Goal: Information Seeking & Learning: Learn about a topic

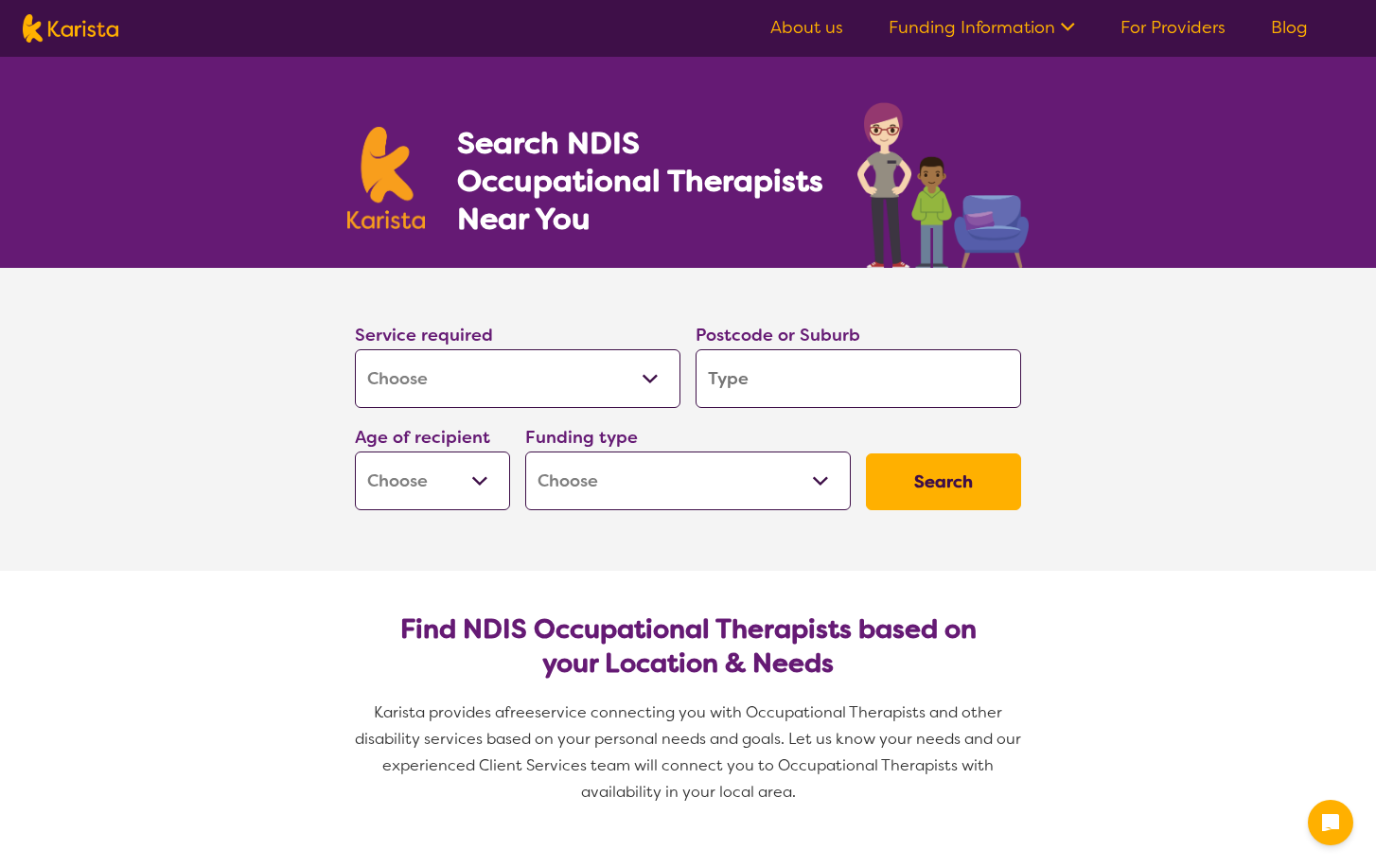
select select "[MEDICAL_DATA]"
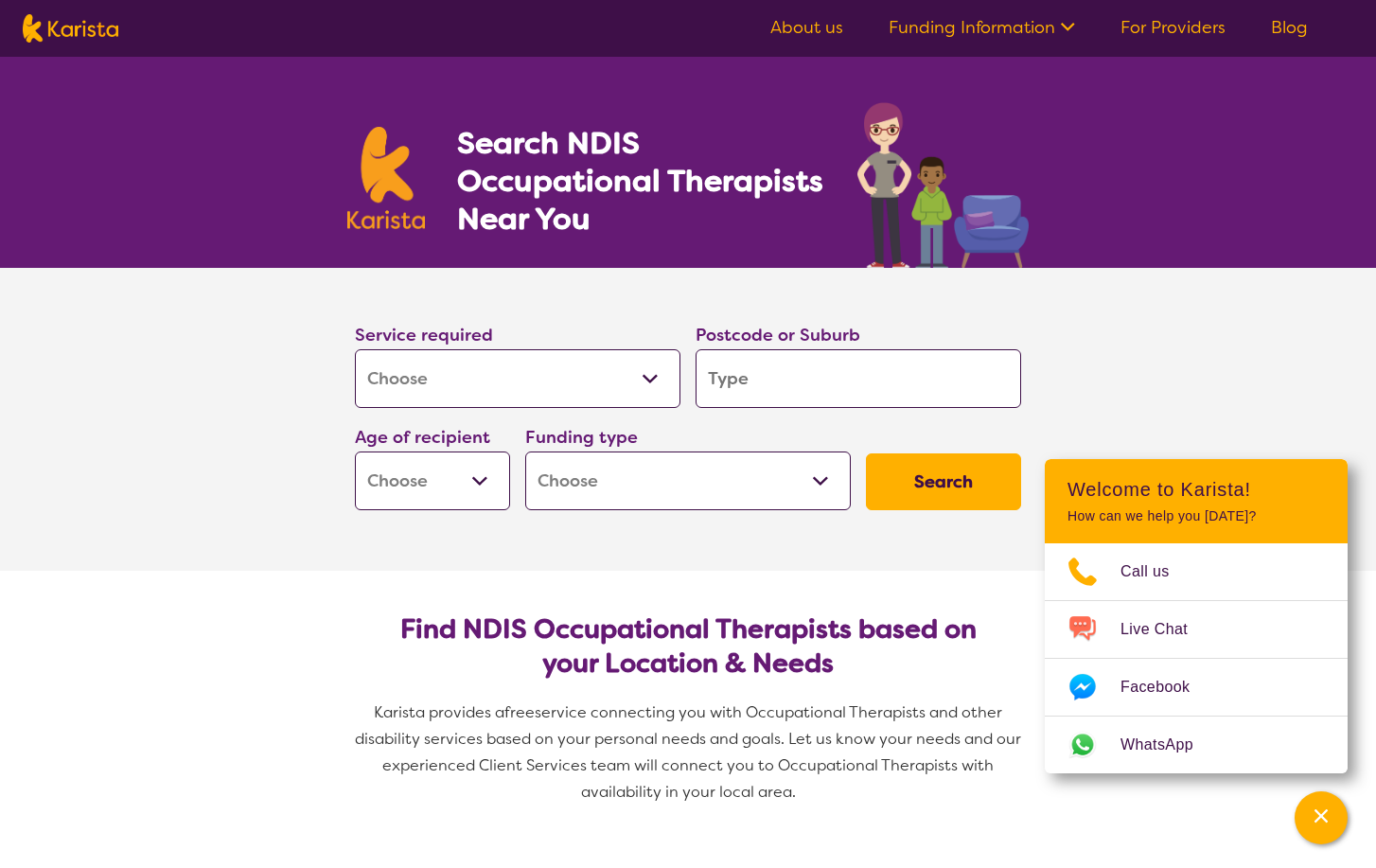
click at [928, 477] on button "Search" at bounding box center [943, 482] width 155 height 57
type input "5"
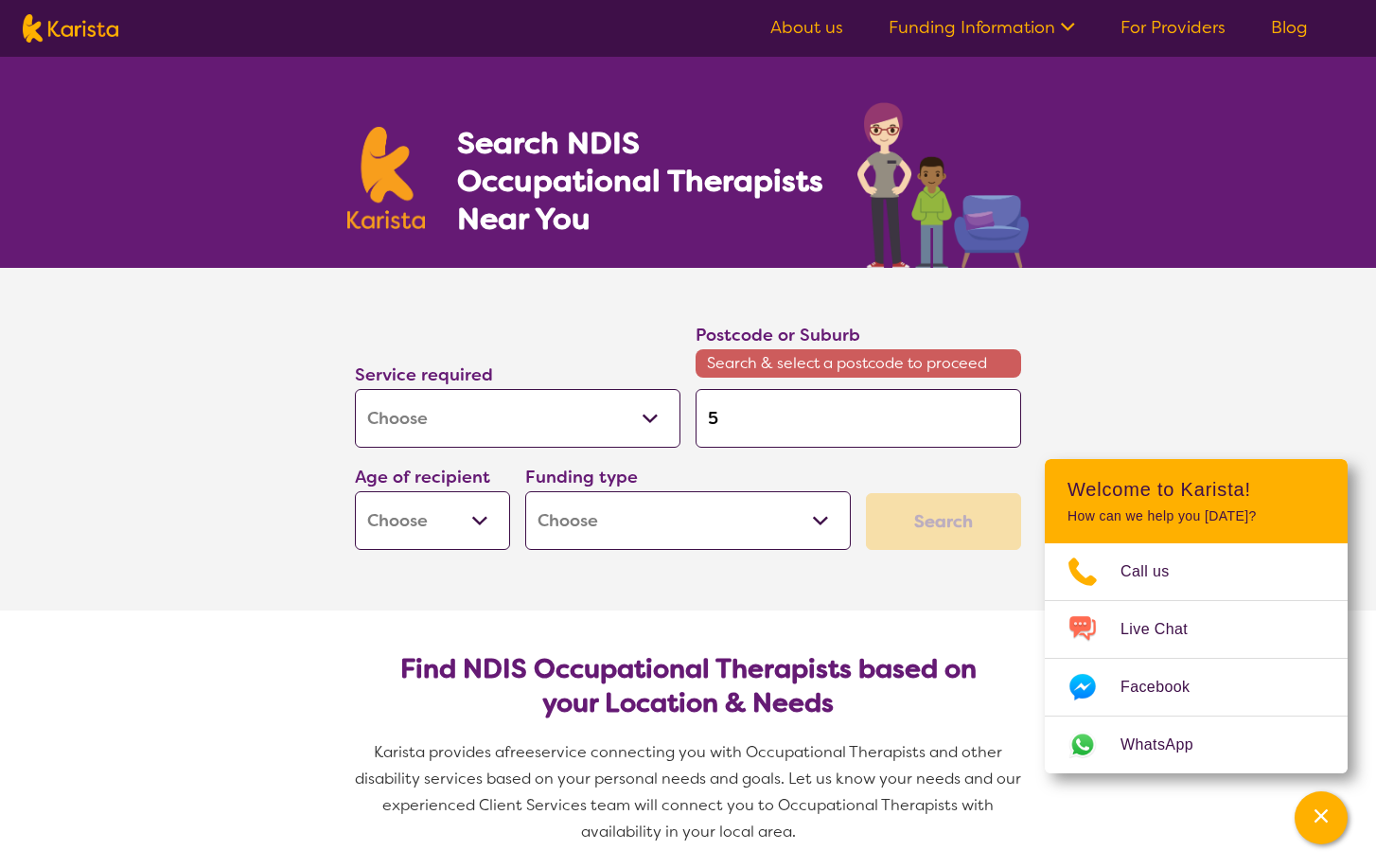
type input "50"
type input "500"
type input "5000"
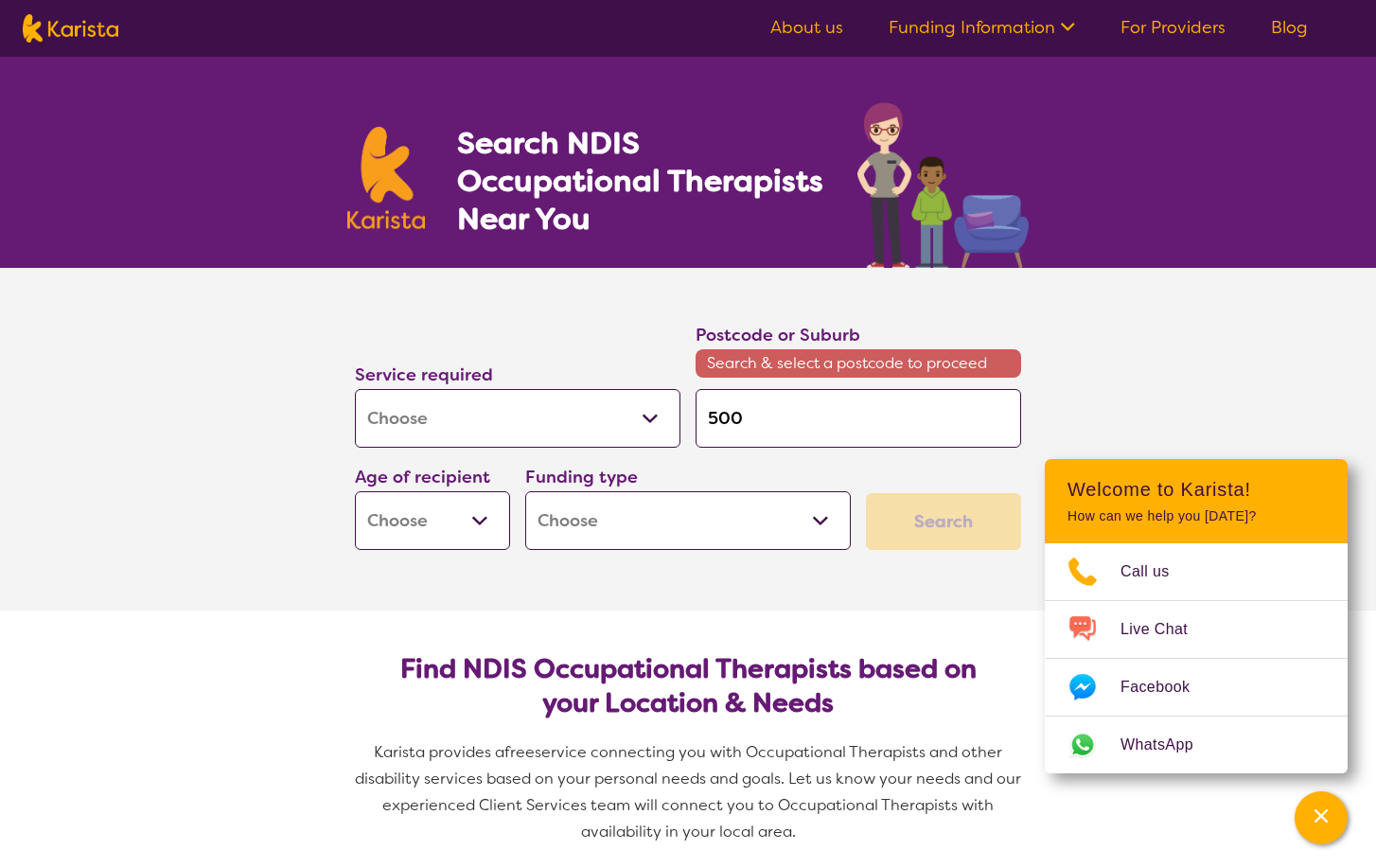
type input "5000"
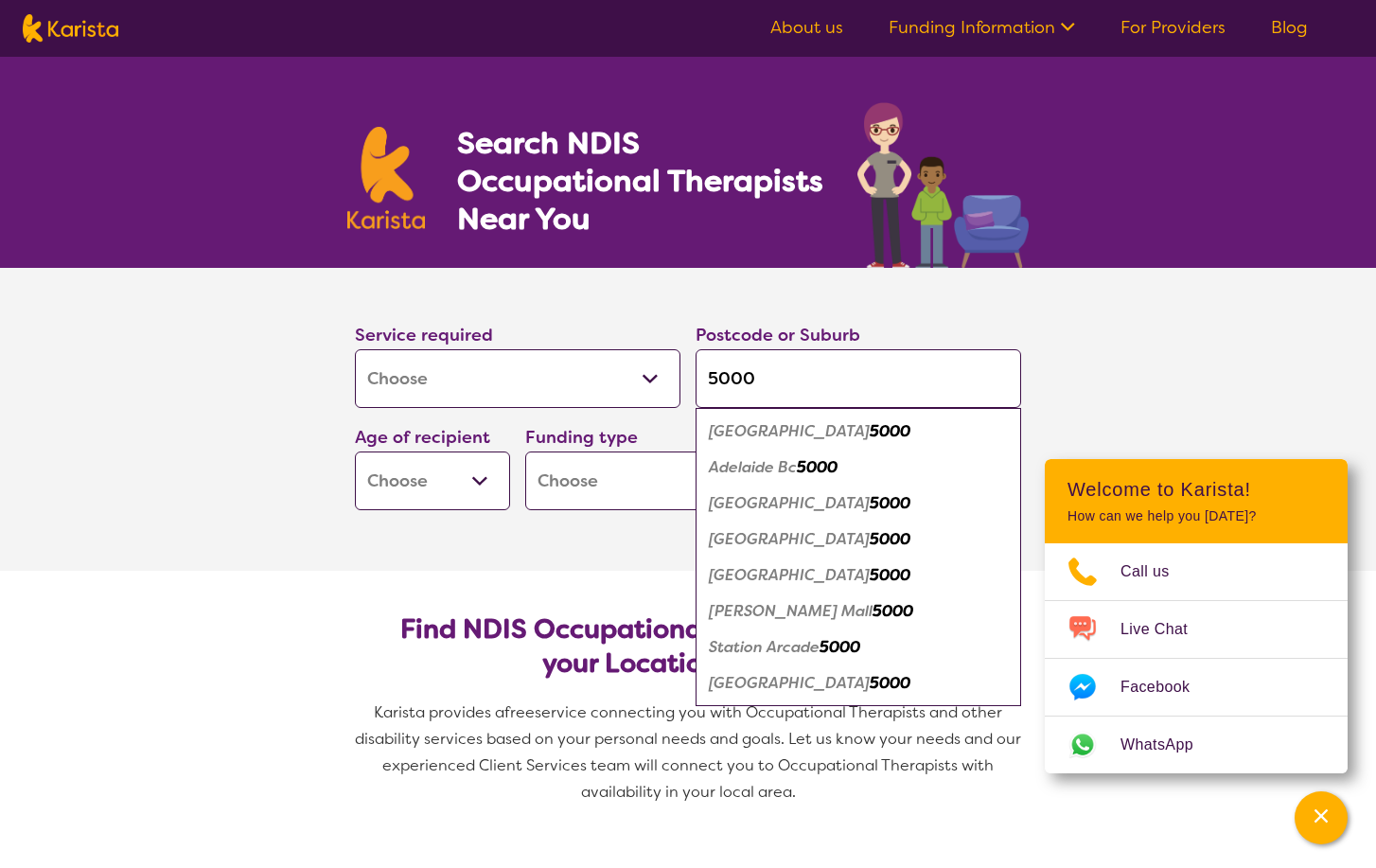
type input "5000"
click at [870, 434] on em "5000" at bounding box center [890, 431] width 40 height 20
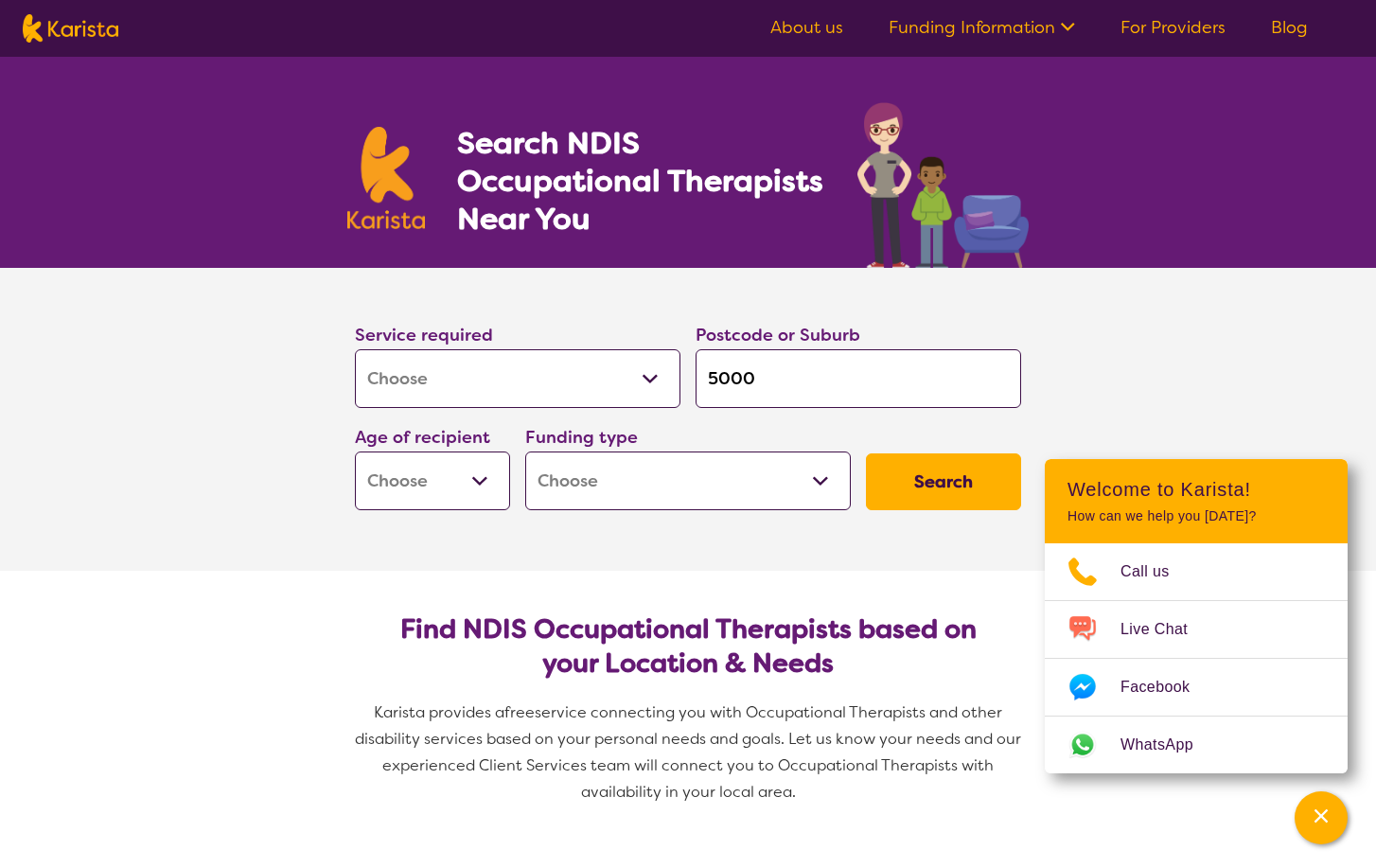
click at [967, 478] on button "Search" at bounding box center [943, 482] width 155 height 57
click at [401, 485] on select "Early Childhood - 0 to 9 Child - 10 to 11 Adolescent - 12 to 17 Adult - 18 to 6…" at bounding box center [432, 480] width 155 height 58
select select "EC"
click at [355, 452] on select "Early Childhood - 0 to 9 Child - 10 to 11 Adolescent - 12 to 17 Adult - 18 to 6…" at bounding box center [432, 480] width 155 height 58
select select "EC"
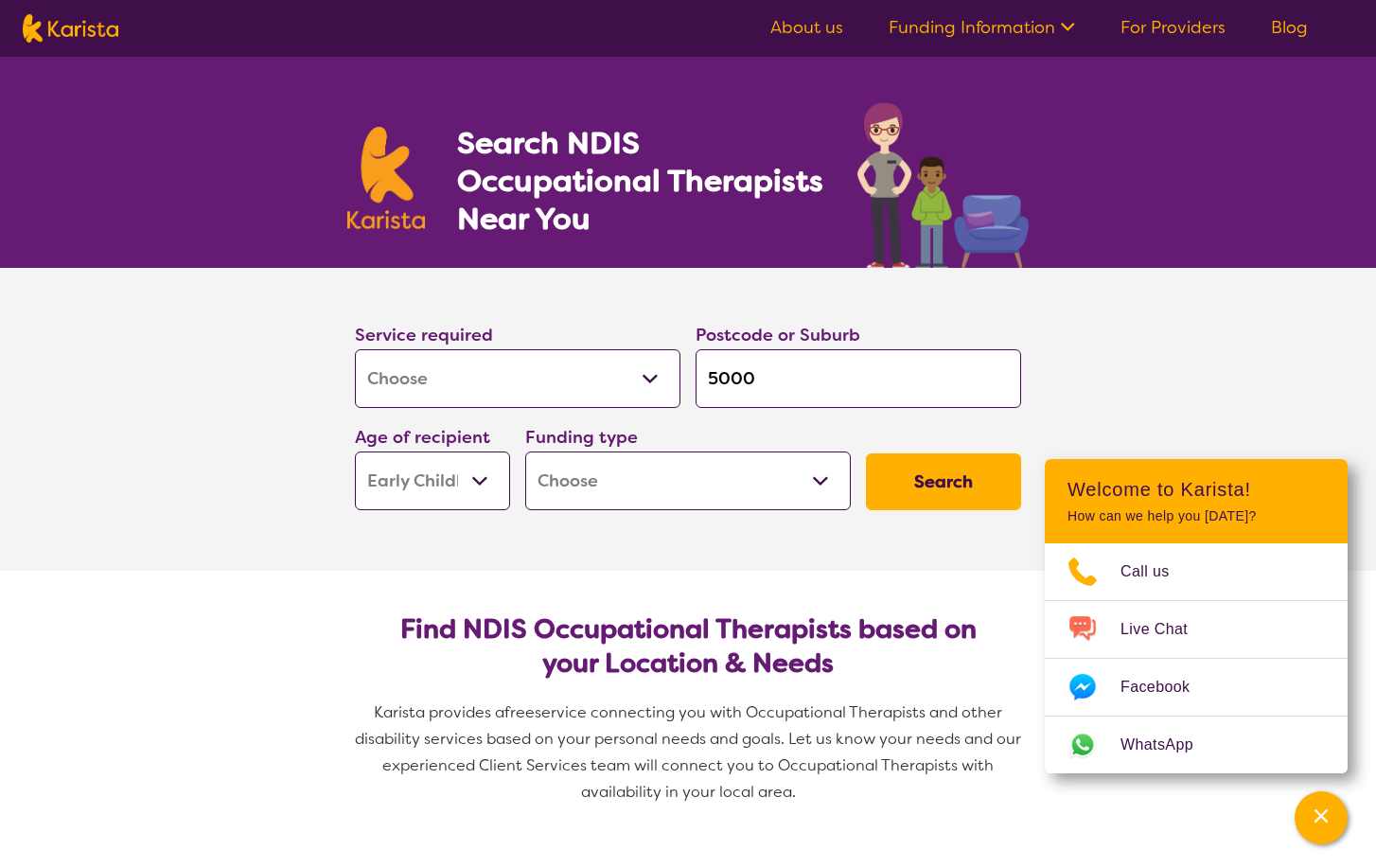
click at [727, 490] on select "Home Care Package (HCP) National Disability Insurance Scheme (NDIS) I don't know" at bounding box center [688, 480] width 326 height 58
select select "NDIS"
click at [525, 452] on select "Home Care Package (HCP) National Disability Insurance Scheme (NDIS) I don't know" at bounding box center [688, 480] width 326 height 58
select select "NDIS"
click at [951, 473] on button "Search" at bounding box center [943, 482] width 155 height 57
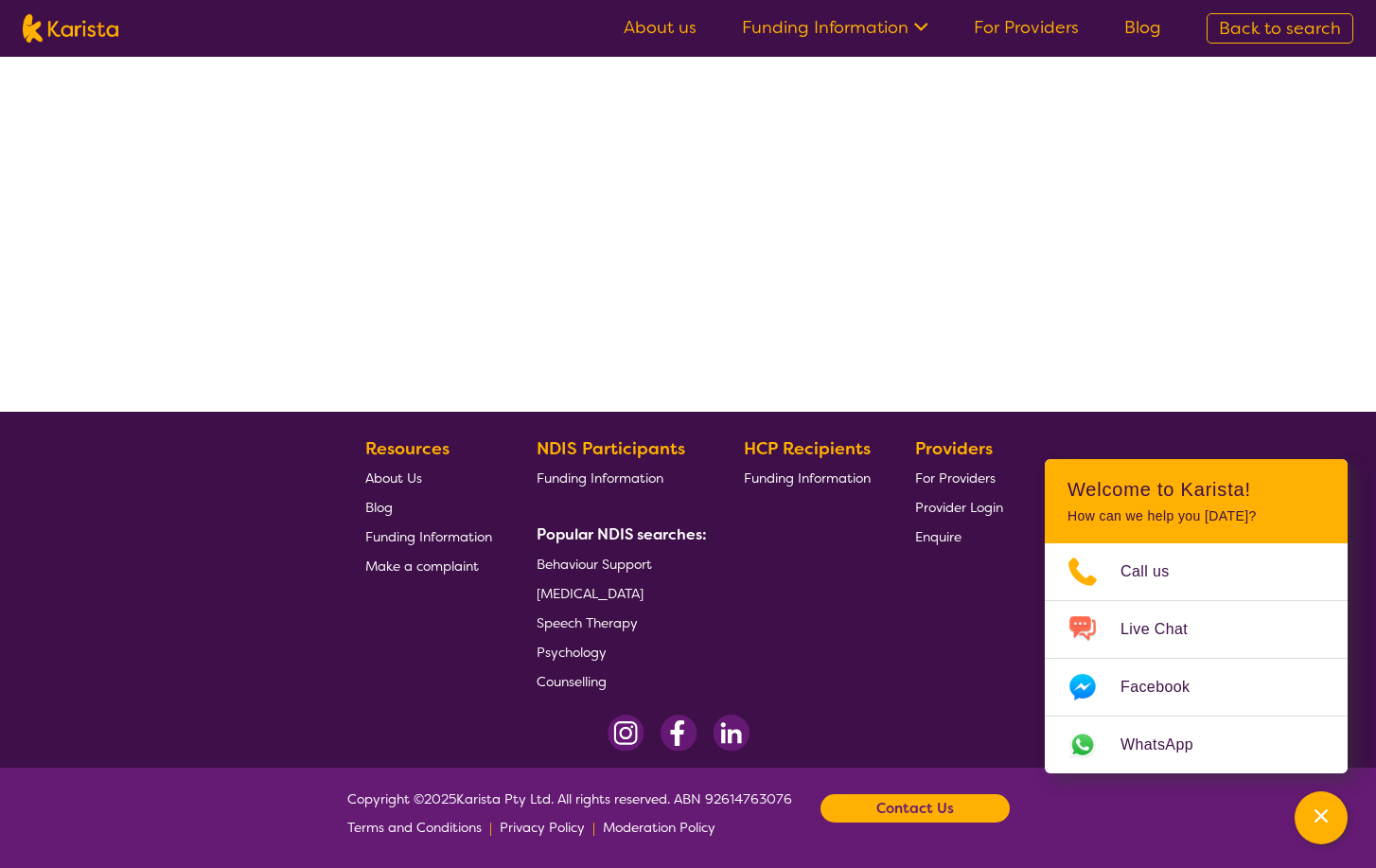
select select "by_score"
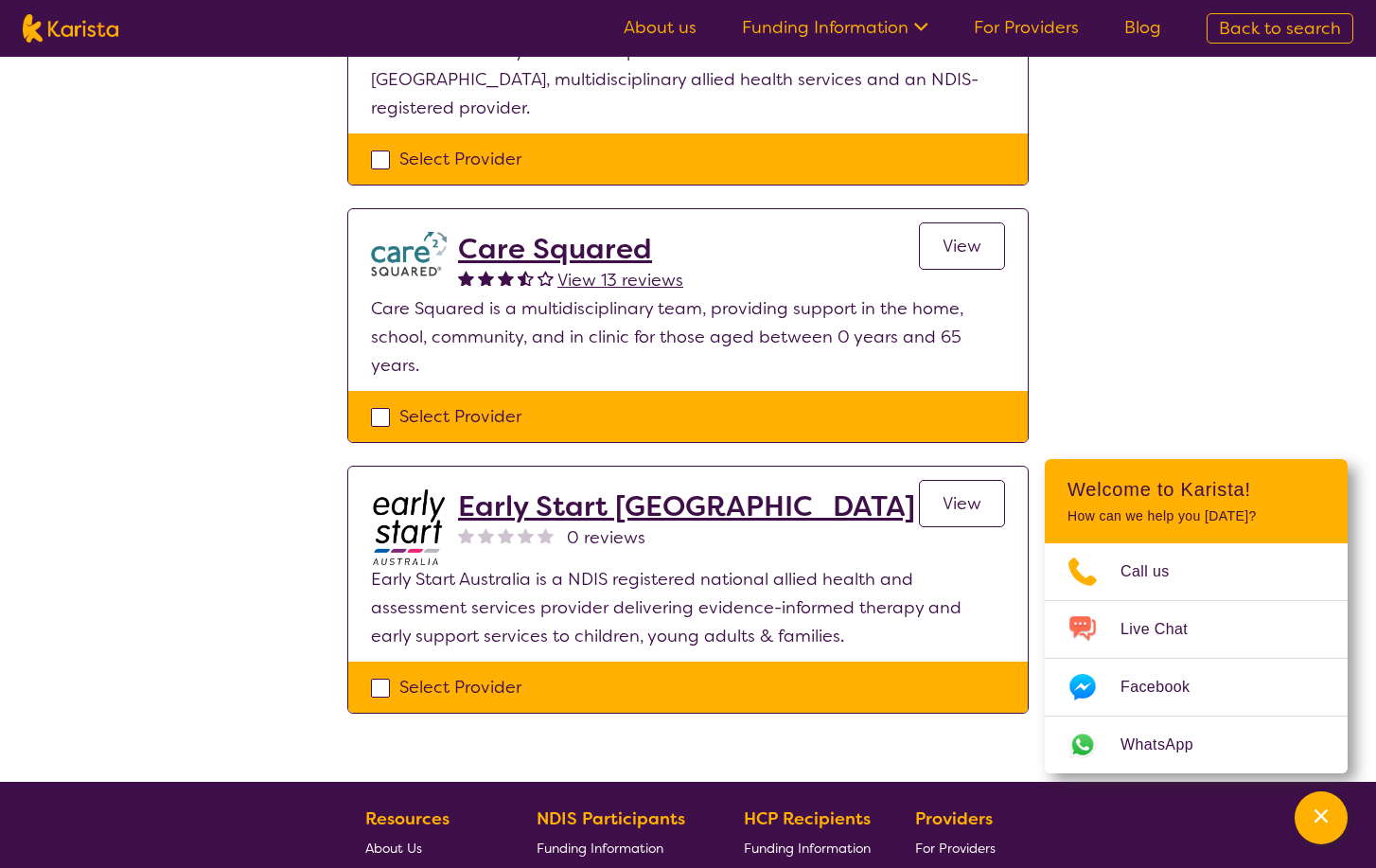
scroll to position [720, 0]
